Goal: Use online tool/utility: Utilize a website feature to perform a specific function

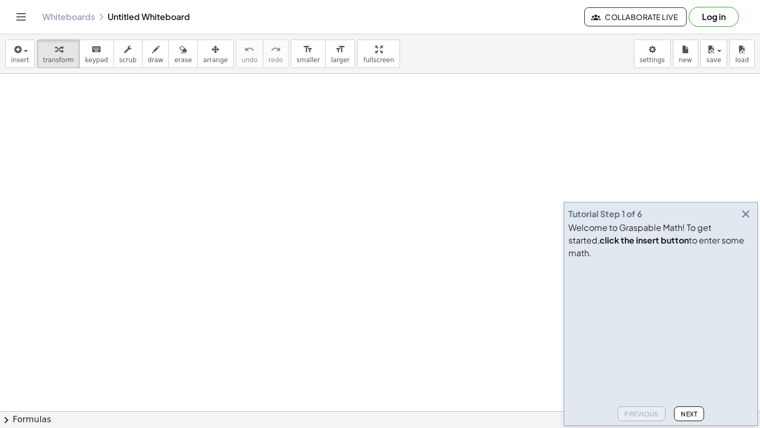
click at [742, 221] on icon "button" at bounding box center [745, 214] width 13 height 13
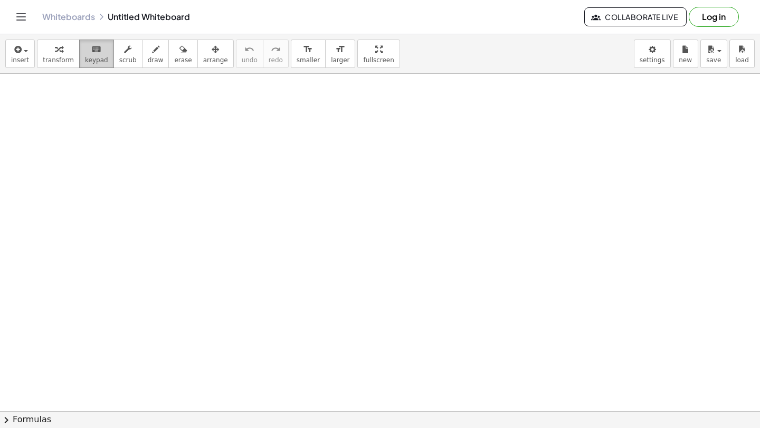
click at [98, 44] on div "keyboard" at bounding box center [96, 49] width 23 height 13
click at [101, 64] on button "keyboard keypad" at bounding box center [96, 54] width 35 height 28
click at [102, 62] on span "keypad" at bounding box center [96, 59] width 23 height 7
click at [95, 59] on span "keypad" at bounding box center [96, 59] width 23 height 7
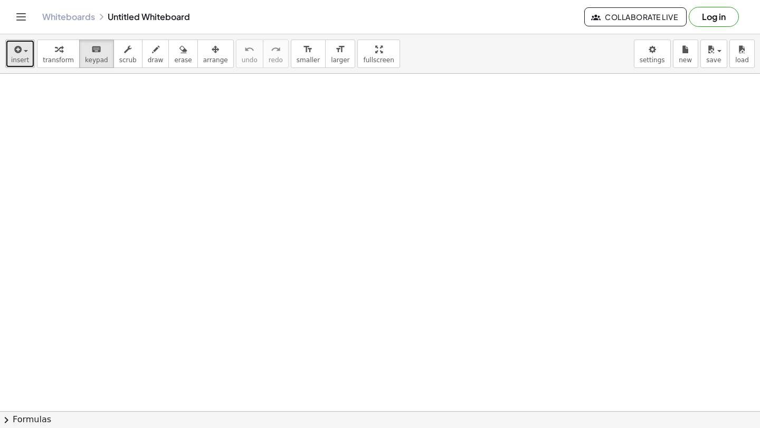
click at [27, 51] on div "button" at bounding box center [20, 49] width 18 height 13
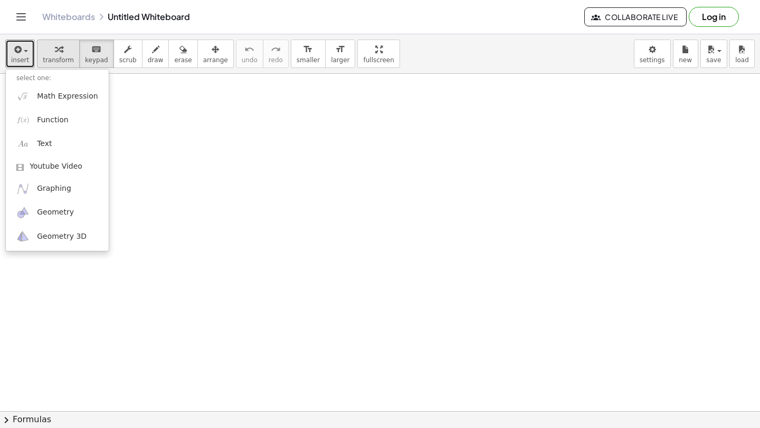
click at [75, 54] on button "transform" at bounding box center [58, 54] width 43 height 28
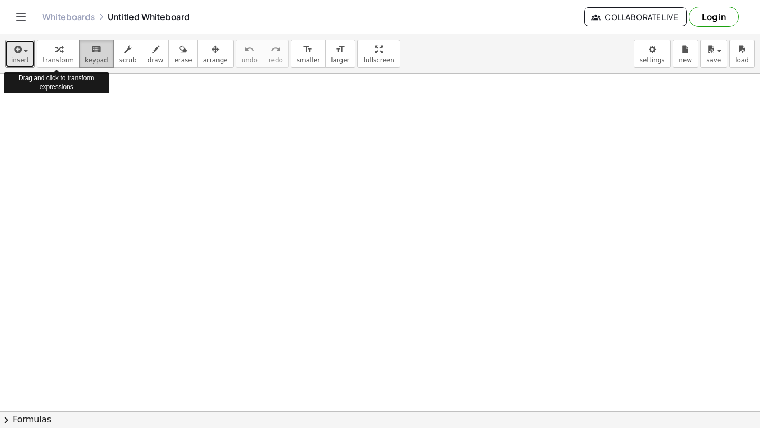
click at [82, 56] on button "keyboard keypad" at bounding box center [96, 54] width 35 height 28
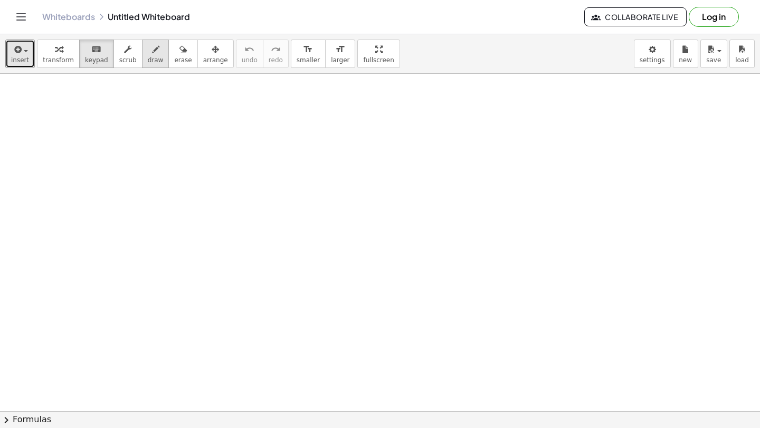
click at [156, 59] on span "draw" at bounding box center [156, 59] width 16 height 7
drag, startPoint x: 152, startPoint y: 130, endPoint x: 175, endPoint y: 156, distance: 34.4
click at [179, 50] on icon "button" at bounding box center [182, 49] width 7 height 13
drag, startPoint x: 208, startPoint y: 165, endPoint x: 165, endPoint y: 111, distance: 69.0
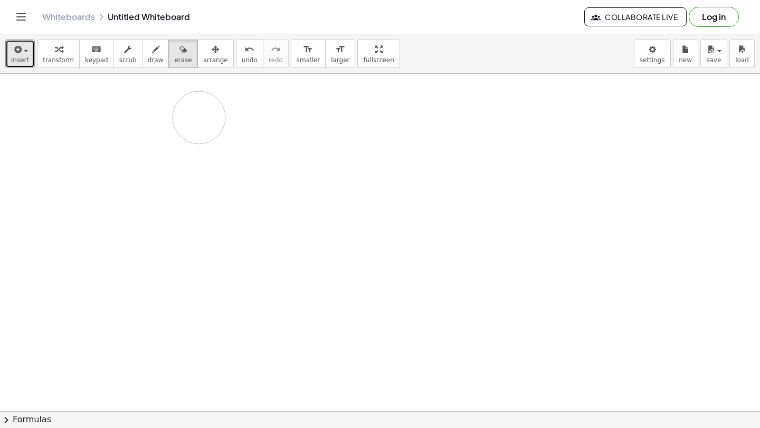
click at [151, 61] on span "draw" at bounding box center [156, 59] width 16 height 7
drag, startPoint x: 65, startPoint y: 113, endPoint x: 74, endPoint y: 113, distance: 9.5
drag, startPoint x: 82, startPoint y: 88, endPoint x: 89, endPoint y: 93, distance: 8.7
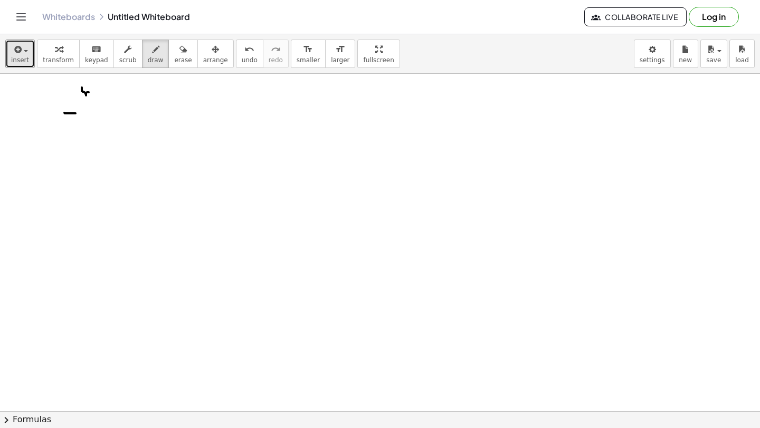
click at [180, 58] on span "erase" at bounding box center [182, 59] width 17 height 7
click at [91, 59] on span "keypad" at bounding box center [96, 59] width 23 height 7
click at [174, 63] on span "erase" at bounding box center [182, 59] width 17 height 7
drag, startPoint x: 87, startPoint y: 91, endPoint x: 73, endPoint y: 88, distance: 14.1
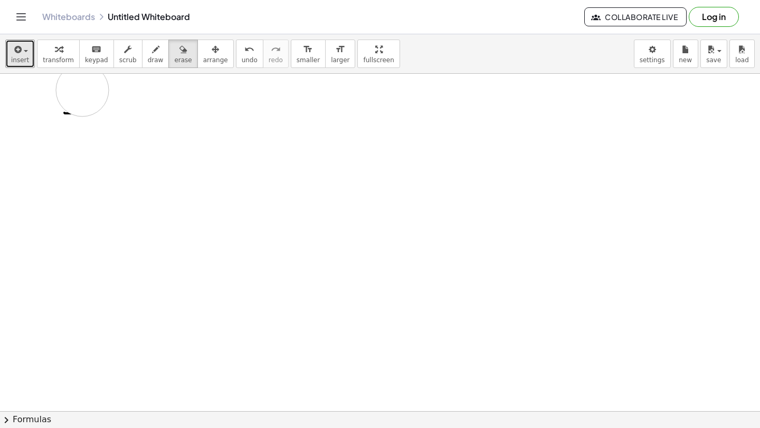
click at [152, 54] on icon "button" at bounding box center [155, 49] width 7 height 13
drag, startPoint x: 42, startPoint y: 123, endPoint x: 53, endPoint y: 123, distance: 10.6
drag, startPoint x: 62, startPoint y: 103, endPoint x: 72, endPoint y: 109, distance: 11.1
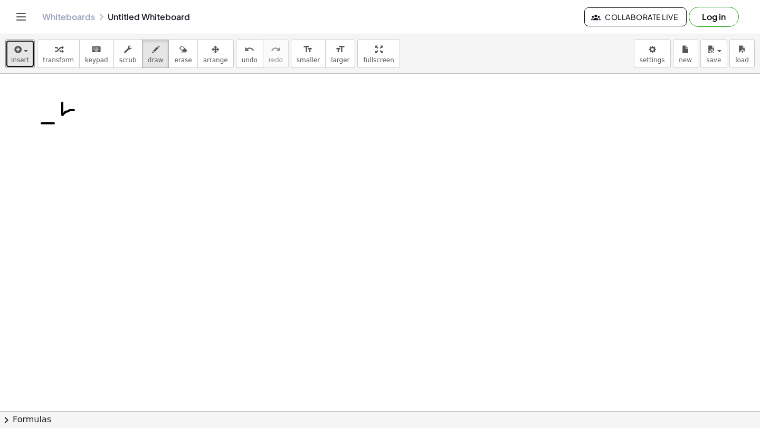
drag, startPoint x: 72, startPoint y: 105, endPoint x: 72, endPoint y: 120, distance: 15.3
drag, startPoint x: 53, startPoint y: 131, endPoint x: 99, endPoint y: 131, distance: 45.4
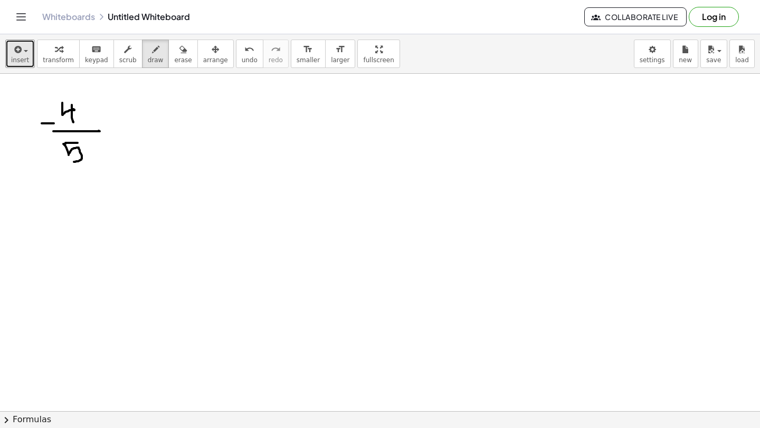
drag, startPoint x: 77, startPoint y: 143, endPoint x: 65, endPoint y: 162, distance: 22.7
drag, startPoint x: 114, startPoint y: 124, endPoint x: 110, endPoint y: 137, distance: 13.8
drag, startPoint x: 107, startPoint y: 130, endPoint x: 122, endPoint y: 137, distance: 17.2
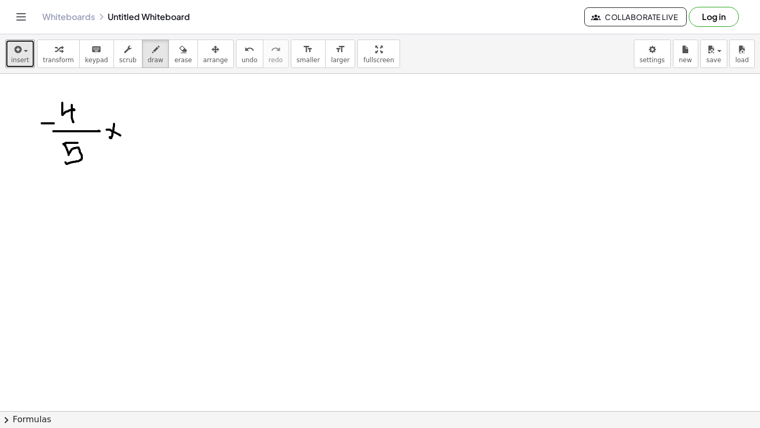
drag, startPoint x: 149, startPoint y: 138, endPoint x: 158, endPoint y: 138, distance: 9.0
drag, startPoint x: 141, startPoint y: 126, endPoint x: 153, endPoint y: 126, distance: 11.6
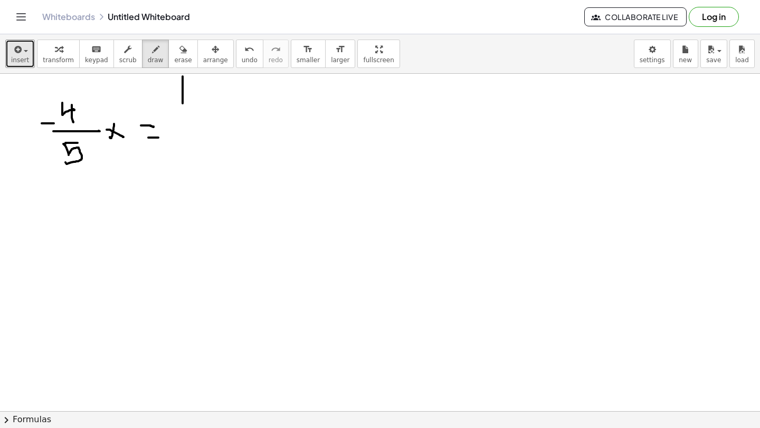
drag, startPoint x: 183, startPoint y: 76, endPoint x: 183, endPoint y: 107, distance: 30.1
drag, startPoint x: 194, startPoint y: 80, endPoint x: 195, endPoint y: 104, distance: 24.8
drag, startPoint x: 177, startPoint y: 115, endPoint x: 220, endPoint y: 114, distance: 42.7
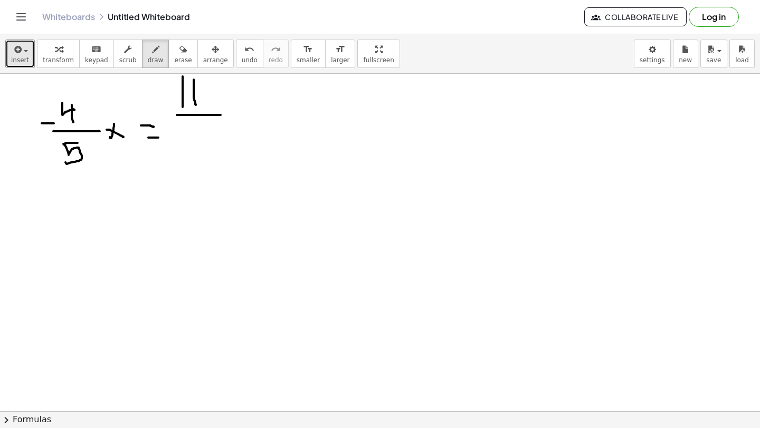
drag, startPoint x: 194, startPoint y: 130, endPoint x: 207, endPoint y: 164, distance: 36.7
click at [64, 59] on span "transform" at bounding box center [58, 59] width 31 height 7
click at [126, 61] on span "scrub" at bounding box center [127, 59] width 17 height 7
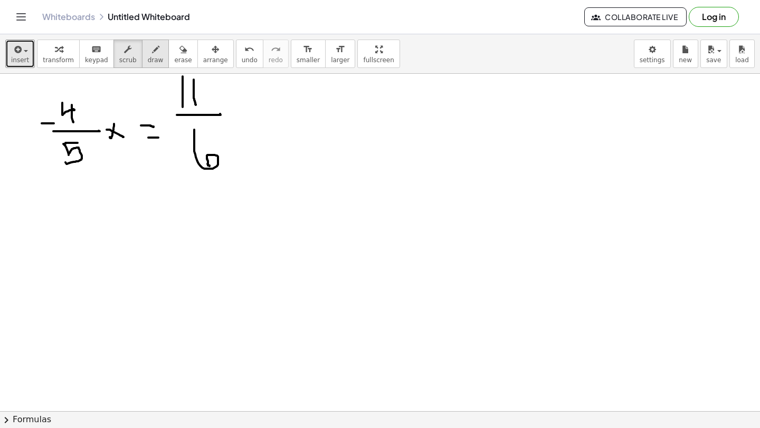
click at [148, 59] on span "draw" at bounding box center [156, 59] width 16 height 7
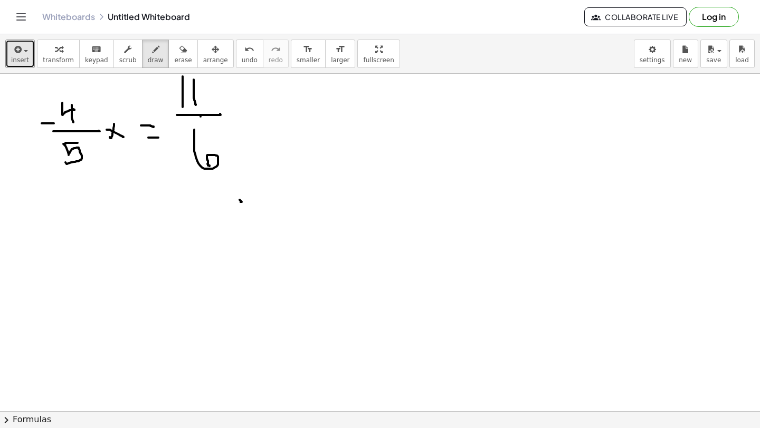
click at [10, 427] on button "chevron_right Formulas" at bounding box center [380, 420] width 760 height 17
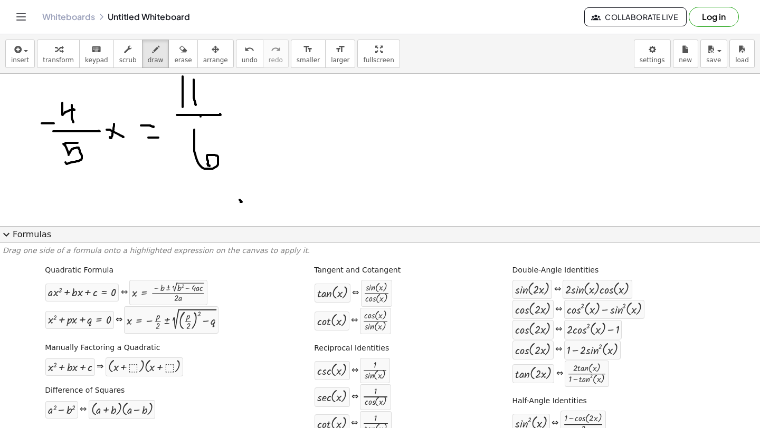
click at [24, 417] on div "Quadratic Formula + · a · x 2 + · b · x + c = 0 ⇔ x = · ( − b ± 2 √ ( + b 2 − ·…" at bounding box center [380, 436] width 754 height 348
click at [145, 227] on button "expand_more Formulas" at bounding box center [380, 234] width 760 height 17
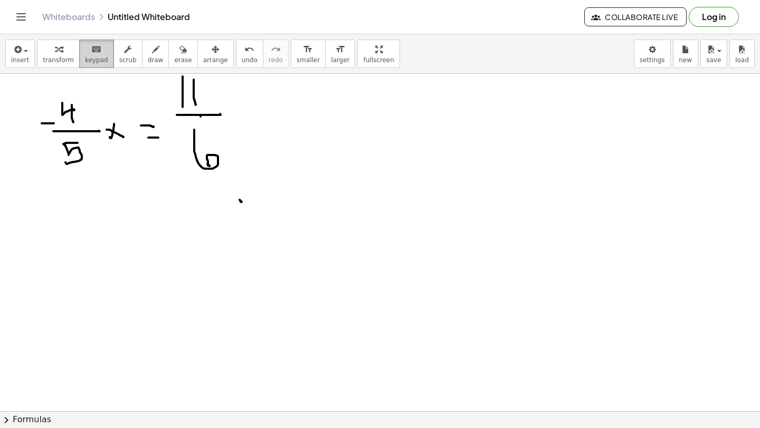
click at [92, 65] on button "keyboard keypad" at bounding box center [96, 54] width 35 height 28
